Goal: Check status: Check status

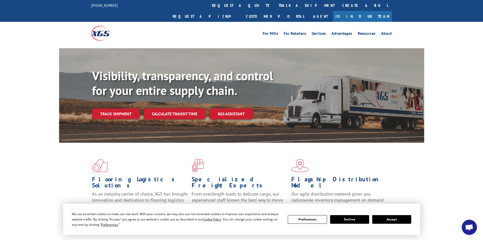
click at [380, 219] on button "Accept" at bounding box center [391, 219] width 39 height 9
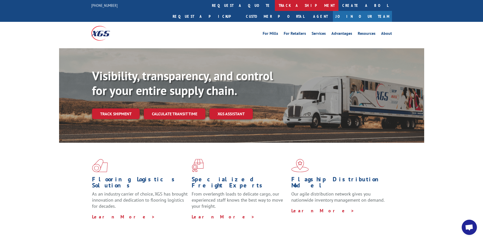
click at [275, 5] on link "track a shipment" at bounding box center [307, 5] width 64 height 11
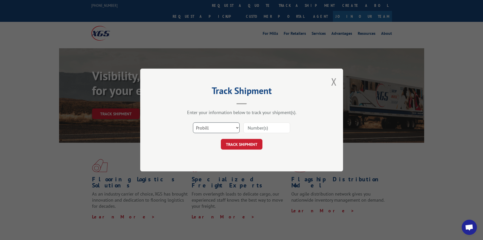
click at [238, 124] on select "Select category... Probill BOL PO" at bounding box center [216, 127] width 47 height 11
select select "bol"
click at [193, 122] on select "Select category... Probill BOL PO" at bounding box center [216, 127] width 47 height 11
paste input "816275"
type input "816275"
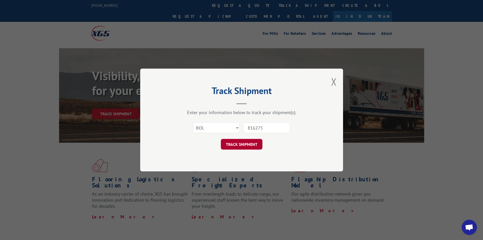
click at [248, 146] on button "TRACK SHIPMENT" at bounding box center [242, 144] width 42 height 11
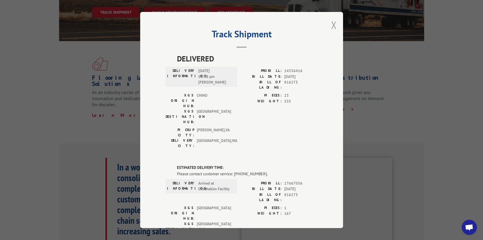
click at [331, 23] on button "Close modal" at bounding box center [334, 24] width 6 height 13
